Goal: Task Accomplishment & Management: Use online tool/utility

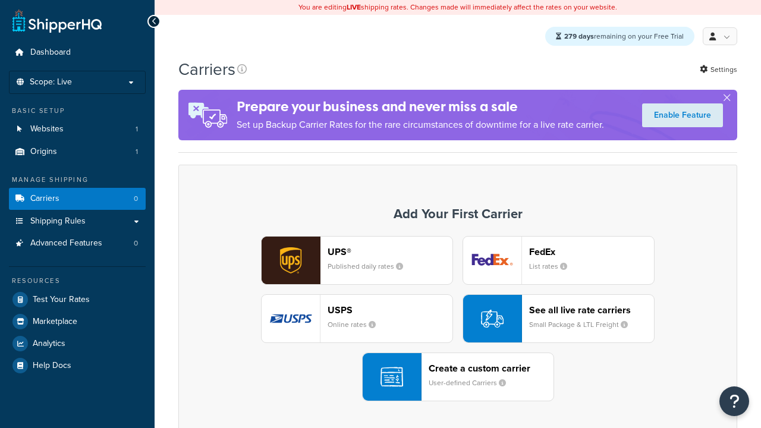
click at [458, 319] on div "UPS® Published daily rates FedEx List rates USPS Online rates See all live rate…" at bounding box center [458, 318] width 534 height 165
click at [458, 377] on div "Create a custom carrier User-defined Carriers" at bounding box center [491, 377] width 125 height 29
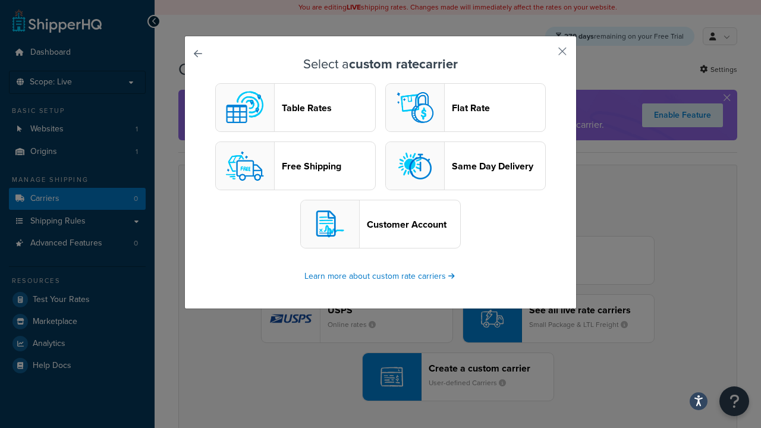
click at [295, 108] on header "Table Rates" at bounding box center [328, 107] width 93 height 11
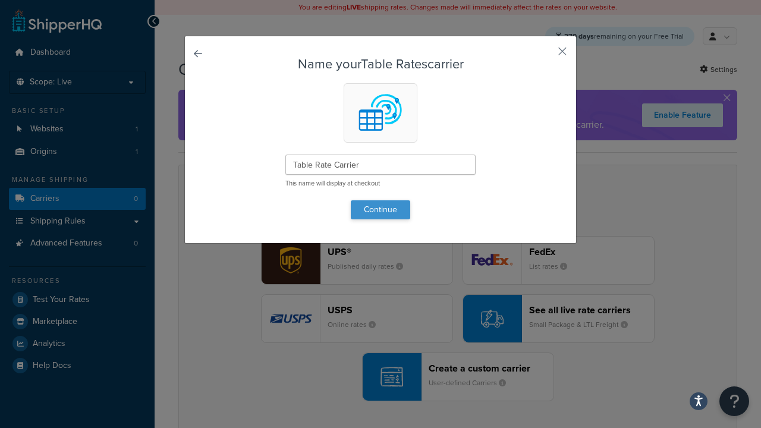
type input "Table Rate Carrier"
click at [380, 209] on button "Continue" at bounding box center [380, 209] width 59 height 19
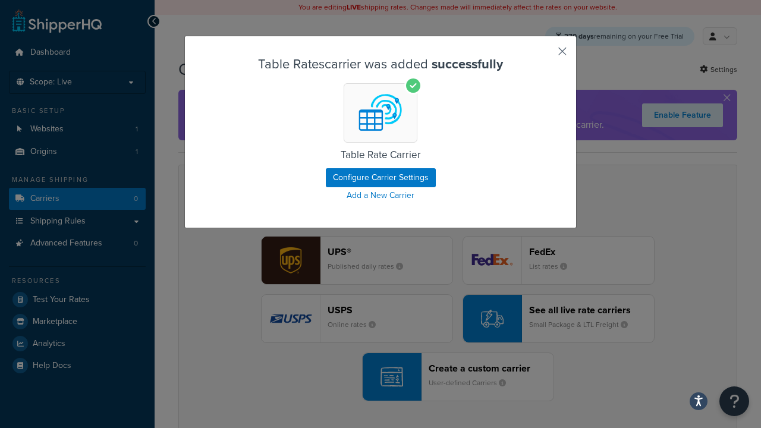
click at [545, 55] on button "button" at bounding box center [544, 55] width 3 height 3
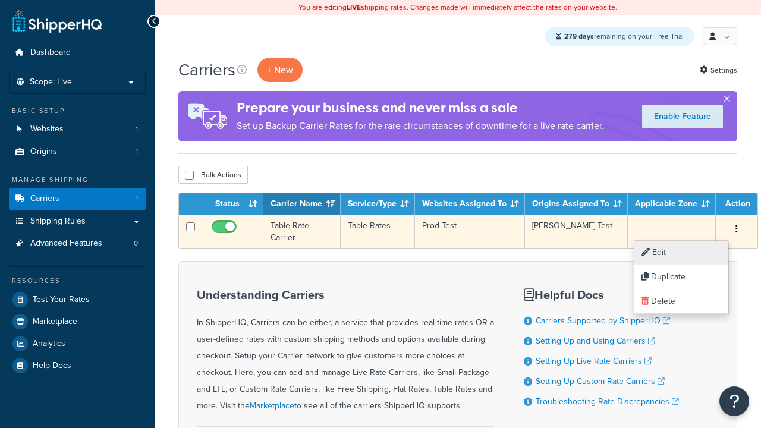
click at [681, 253] on link "Edit" at bounding box center [681, 253] width 94 height 24
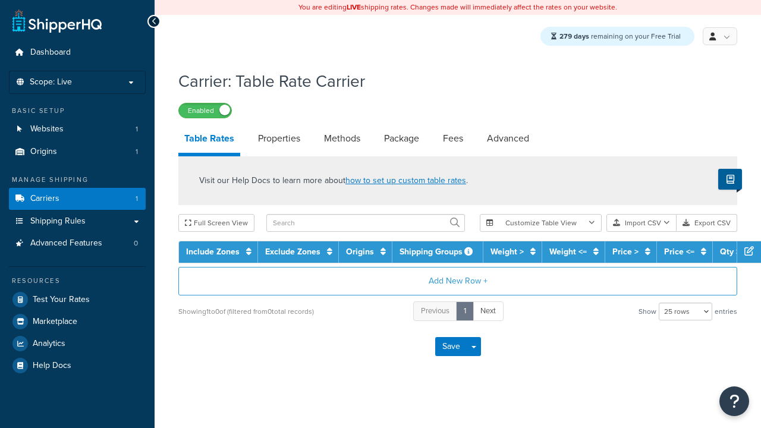
select select "25"
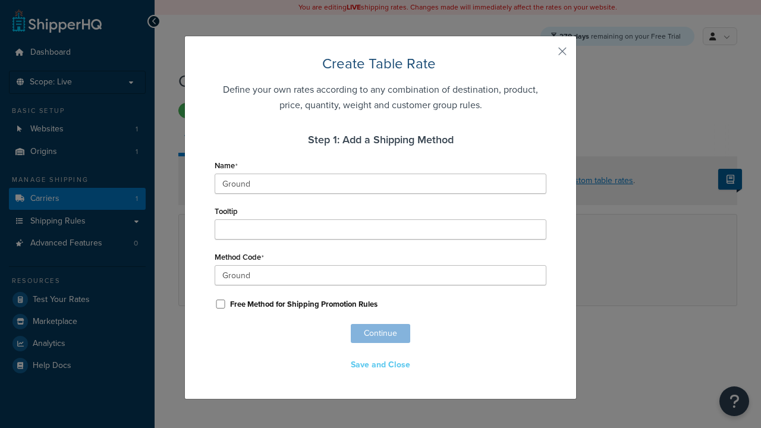
scroll to position [767, 0]
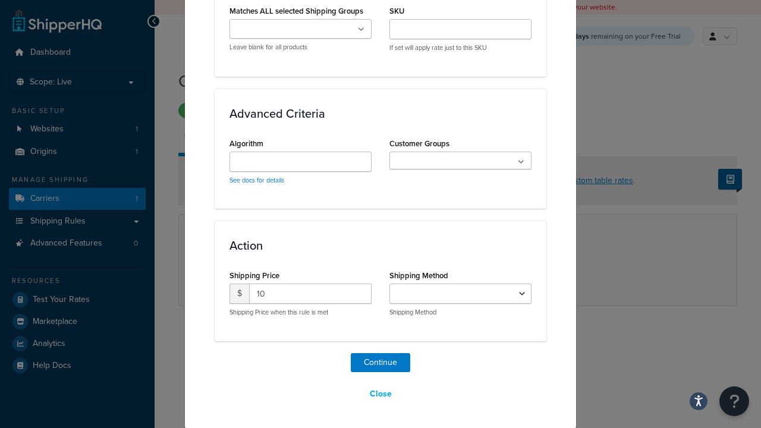
select select "25"
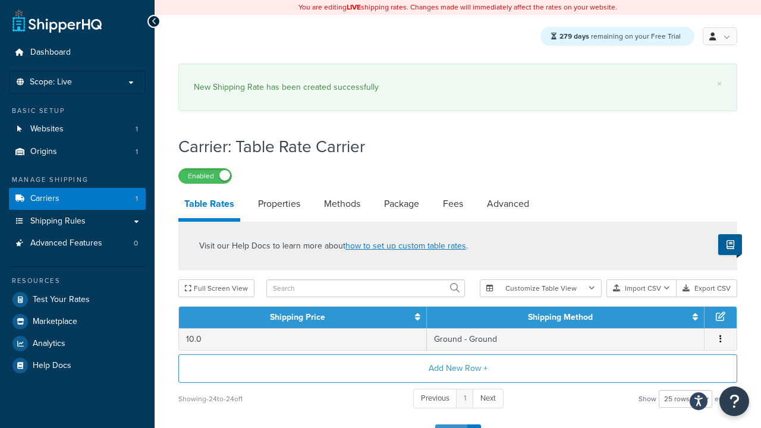
click at [451, 424] on button "Save" at bounding box center [451, 433] width 32 height 19
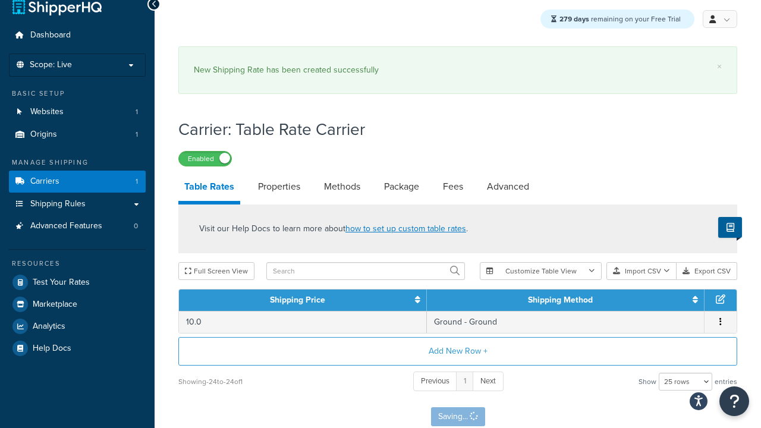
scroll to position [0, 0]
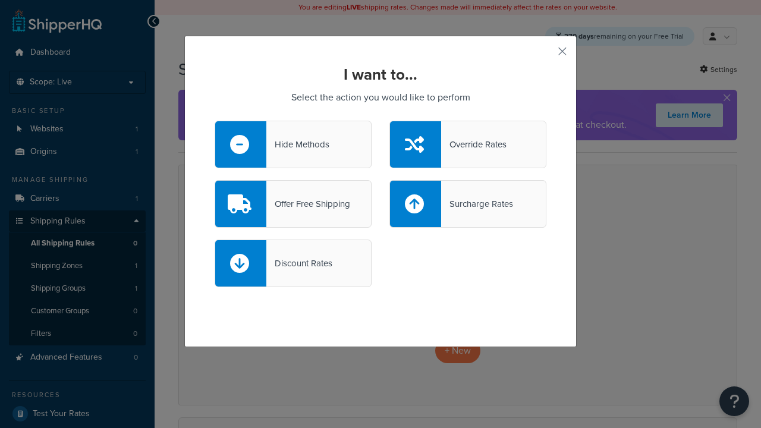
click at [468, 144] on div "Override Rates" at bounding box center [473, 144] width 65 height 17
click at [0, 0] on input "Override Rates" at bounding box center [0, 0] width 0 height 0
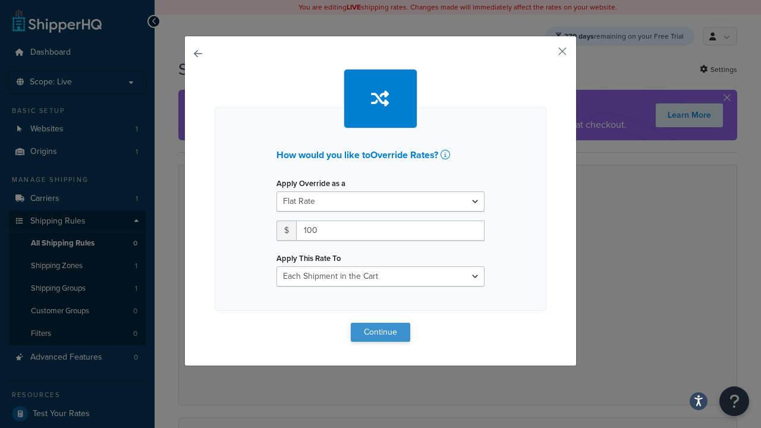
click at [380, 332] on button "Continue" at bounding box center [380, 332] width 59 height 19
